Goal: Check status

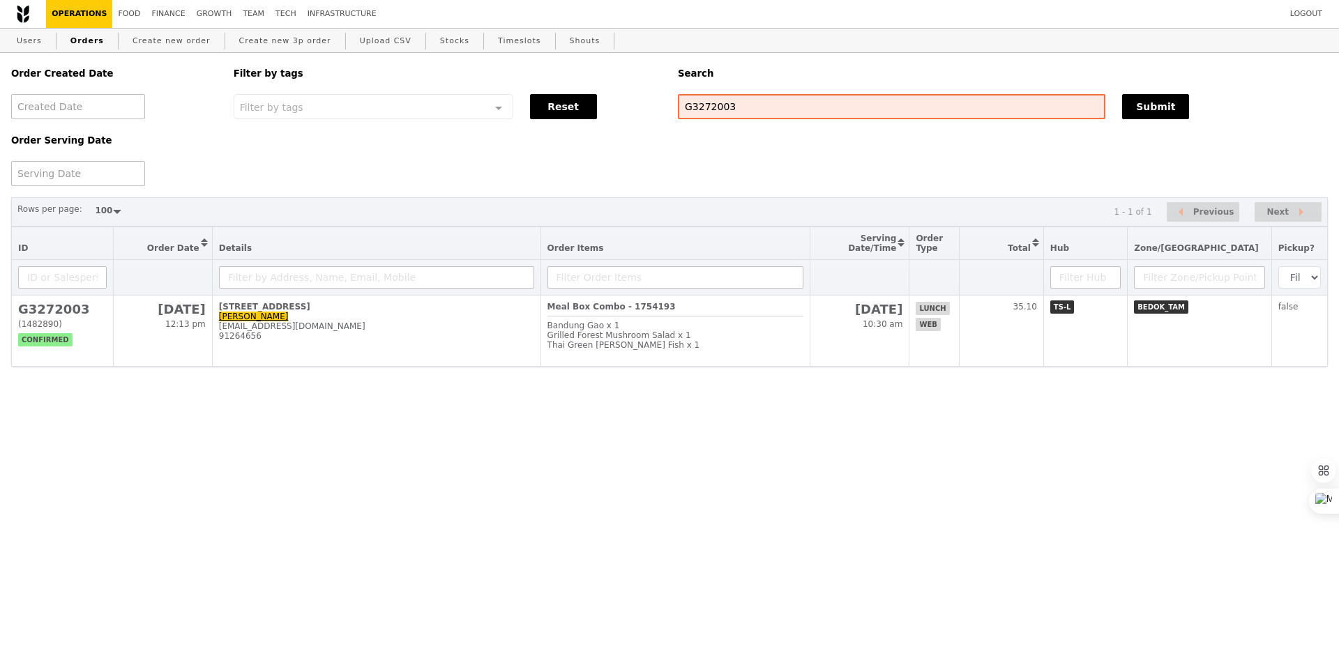
select select "100"
click at [710, 107] on input "G3272003" at bounding box center [891, 106] width 427 height 25
type input "G3270322"
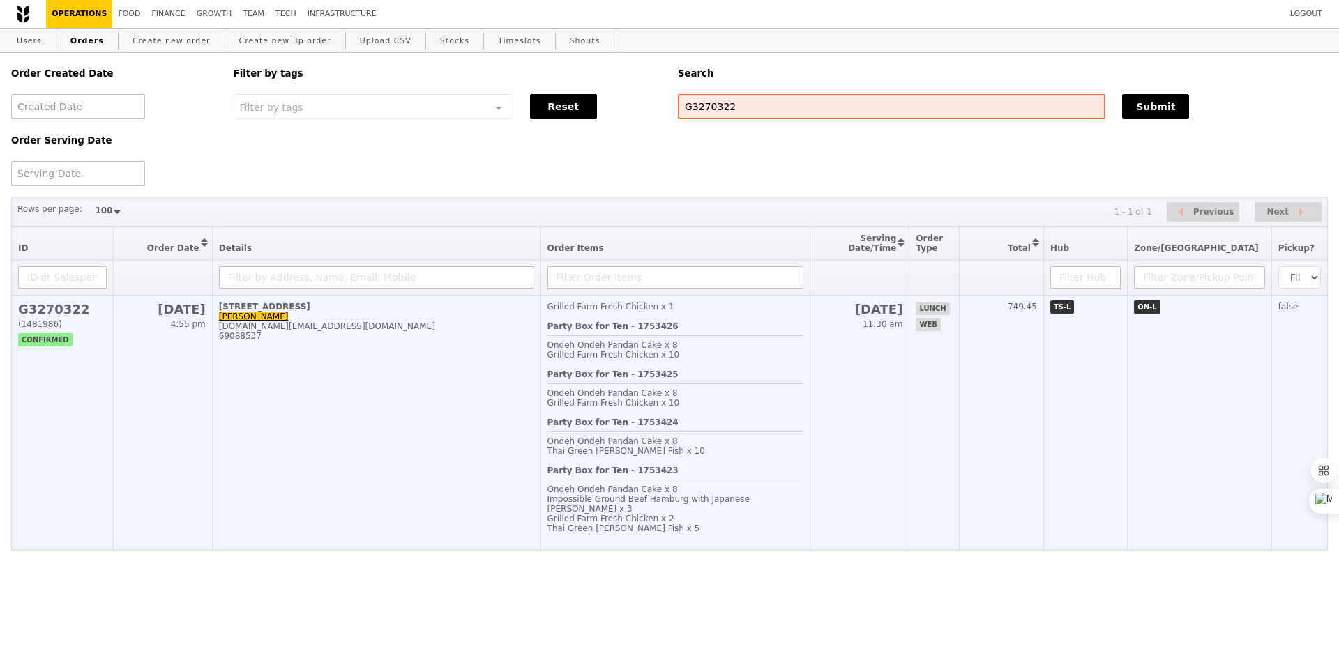
click at [730, 486] on div "Party Box for Ten - 1753423 Ondeh Ondeh Pandan Cake x 8 Impossible Ground Beef …" at bounding box center [675, 504] width 256 height 77
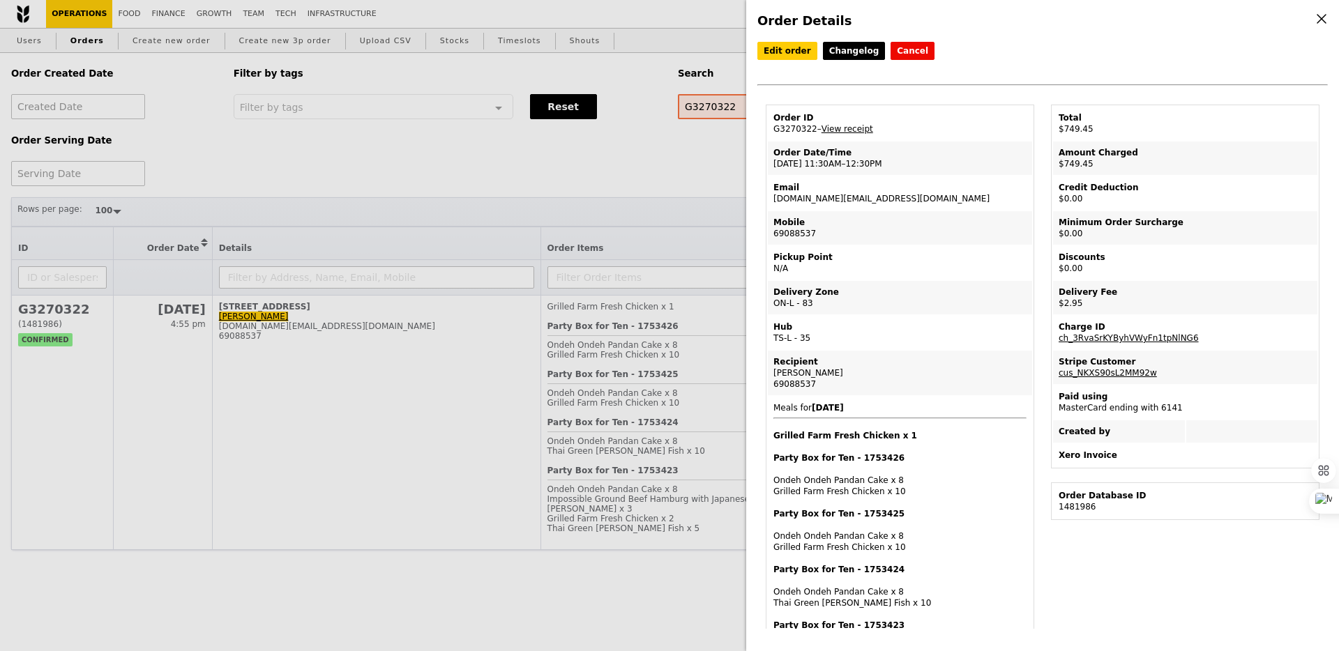
click at [794, 128] on td "Order ID G3270322 – View receipt" at bounding box center [900, 123] width 264 height 33
copy td "G3270322"
